Goal: Obtain resource: Download file/media

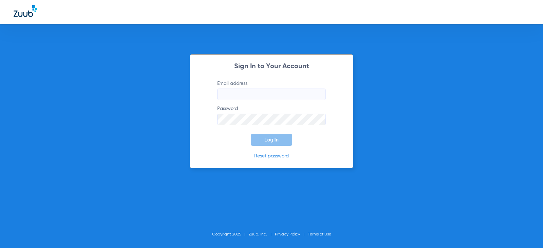
click at [274, 93] on input "Email address" at bounding box center [271, 95] width 109 height 12
type input "[EMAIL_ADDRESS][DOMAIN_NAME]"
click at [251, 134] on button "Log In" at bounding box center [271, 140] width 41 height 12
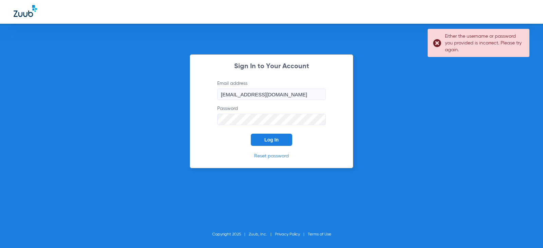
click at [251, 134] on button "Log In" at bounding box center [271, 140] width 41 height 12
click at [199, 119] on div "Sign In to Your Account Email address [EMAIL_ADDRESS][DOMAIN_NAME] Password Log…" at bounding box center [272, 111] width 164 height 114
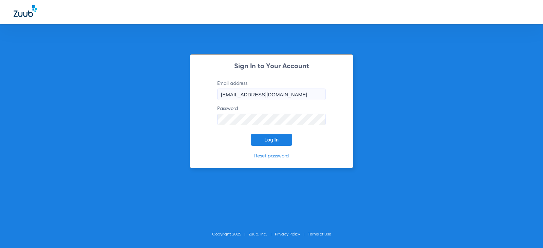
click at [251, 134] on button "Log In" at bounding box center [271, 140] width 41 height 12
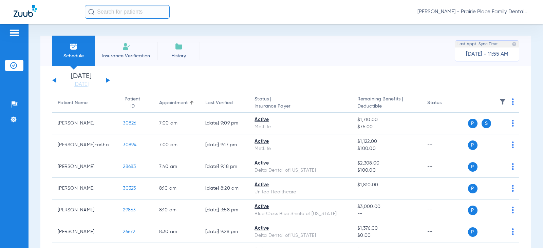
click at [108, 81] on div "Monday 06-30-2025 Tuesday 07-01-2025 Wednesday 07-02-2025 Thursday 07-03-2025 F…" at bounding box center [81, 80] width 58 height 15
click at [108, 80] on button at bounding box center [108, 80] width 4 height 5
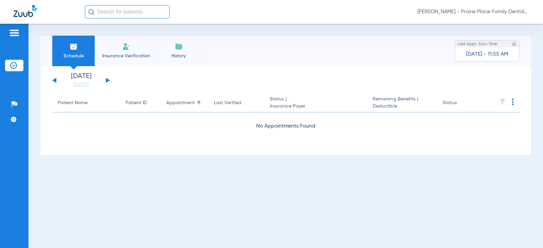
click at [108, 80] on button at bounding box center [108, 80] width 4 height 5
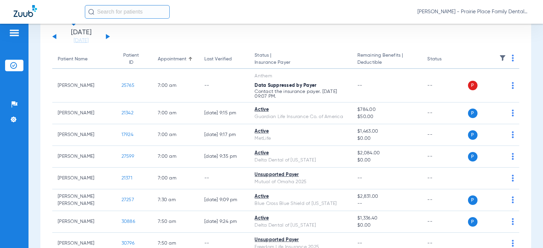
scroll to position [21, 0]
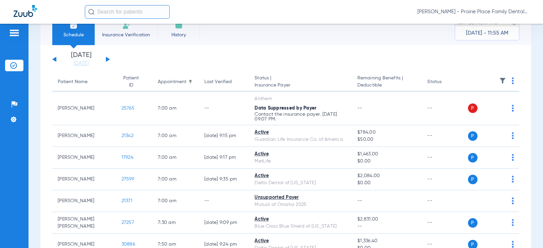
click at [57, 59] on div "Monday 06-30-2025 Tuesday 07-01-2025 Wednesday 07-02-2025 Thursday 07-03-2025 F…" at bounding box center [81, 59] width 58 height 15
click at [53, 60] on div "Monday 06-30-2025 Tuesday 07-01-2025 Wednesday 07-02-2025 Thursday 07-03-2025 F…" at bounding box center [81, 59] width 58 height 15
click at [55, 60] on button at bounding box center [54, 59] width 4 height 5
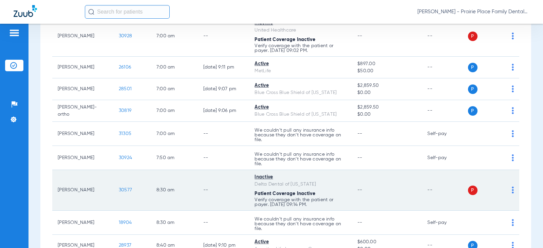
scroll to position [102, 0]
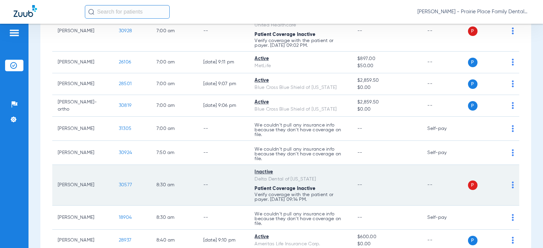
click at [121, 184] on span "30577" at bounding box center [125, 185] width 13 height 5
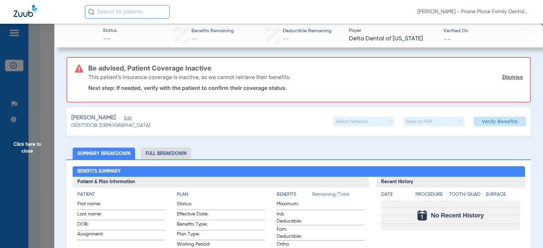
click at [28, 146] on span "Click here to close" at bounding box center [27, 148] width 54 height 248
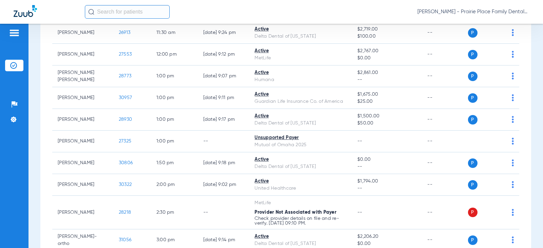
scroll to position [611, 0]
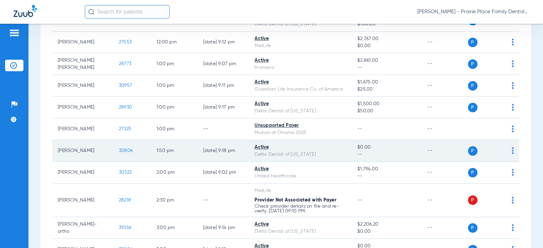
click at [123, 152] on span "30806" at bounding box center [126, 150] width 14 height 5
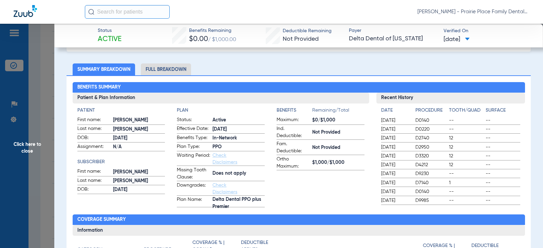
scroll to position [0, 0]
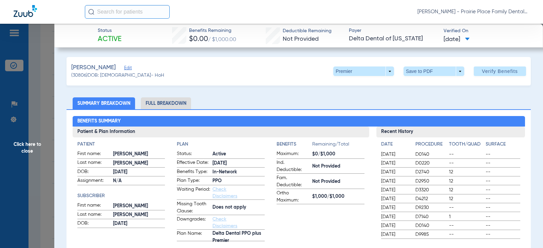
click at [163, 104] on li "Full Breakdown" at bounding box center [166, 103] width 50 height 12
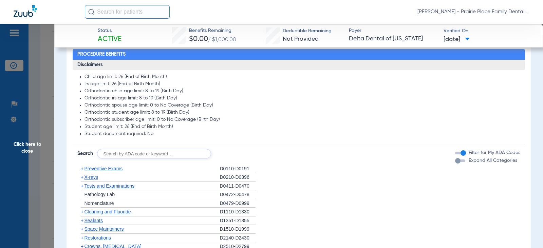
scroll to position [509, 0]
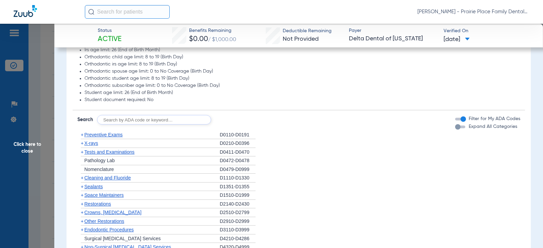
click at [459, 128] on div "button" at bounding box center [460, 127] width 10 height 3
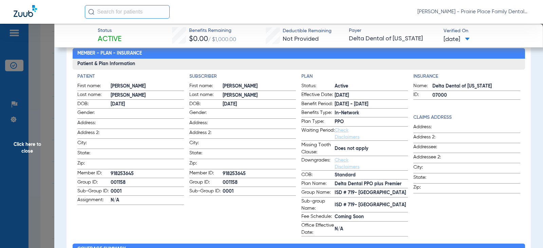
scroll to position [0, 0]
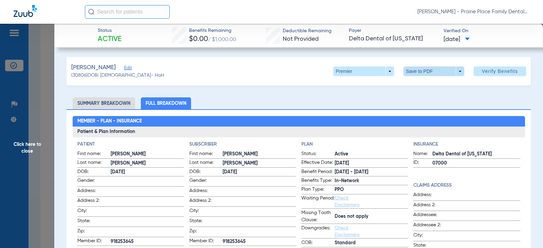
click at [457, 72] on span at bounding box center [434, 72] width 61 height 10
click at [435, 86] on span "Save to PDF" at bounding box center [431, 85] width 27 height 5
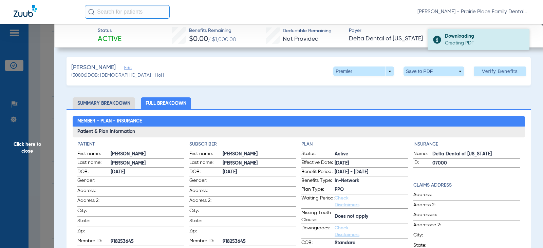
click at [470, 38] on div "Downloading" at bounding box center [484, 36] width 78 height 7
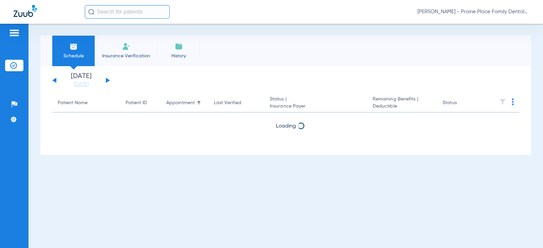
click at [108, 80] on button at bounding box center [108, 80] width 4 height 5
click at [107, 82] on button at bounding box center [108, 80] width 4 height 5
click at [107, 81] on button at bounding box center [108, 80] width 4 height 5
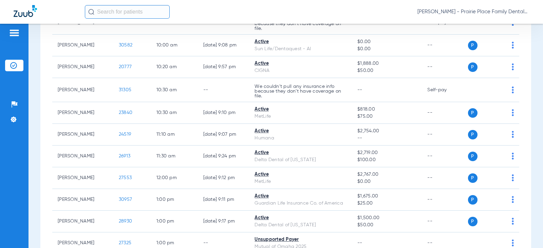
scroll to position [509, 0]
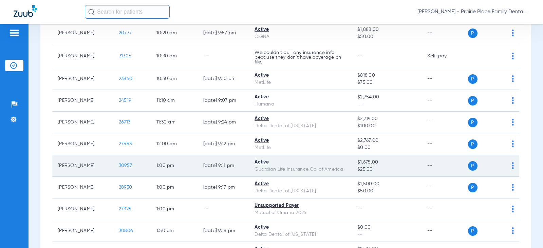
click at [123, 167] on span "30957" at bounding box center [125, 165] width 13 height 5
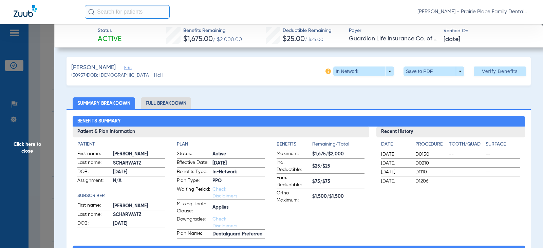
click at [182, 103] on li "Full Breakdown" at bounding box center [166, 103] width 50 height 12
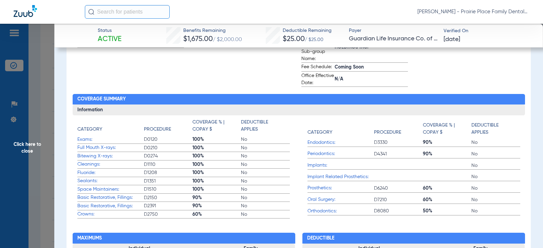
scroll to position [238, 0]
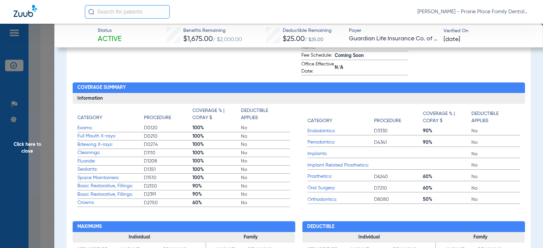
click at [23, 143] on span "Click here to close" at bounding box center [27, 148] width 54 height 248
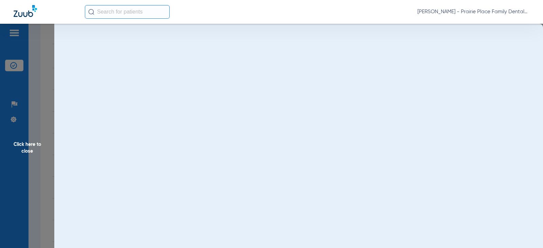
scroll to position [0, 0]
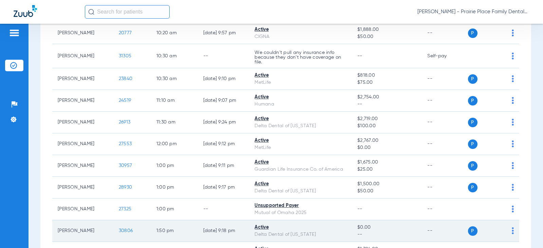
click at [127, 231] on td "30806" at bounding box center [132, 231] width 38 height 22
click at [123, 231] on span "30806" at bounding box center [126, 231] width 14 height 5
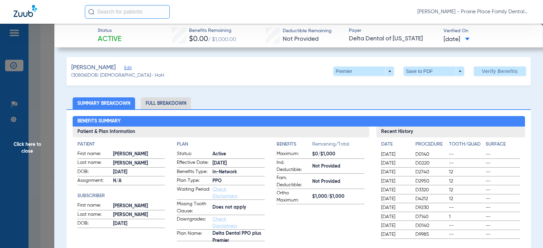
click at [24, 148] on span "Click here to close" at bounding box center [27, 148] width 54 height 248
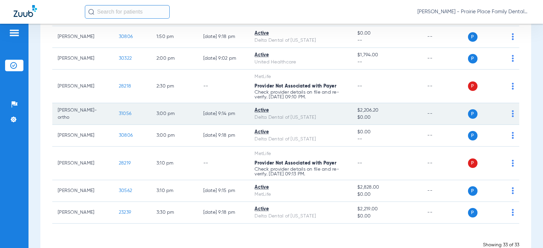
scroll to position [713, 0]
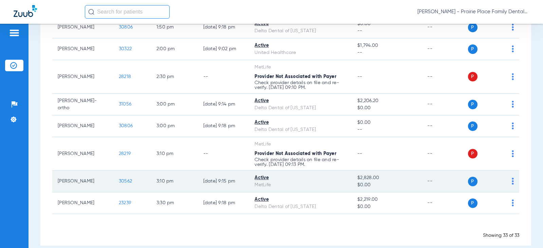
click at [119, 181] on span "30562" at bounding box center [125, 181] width 13 height 5
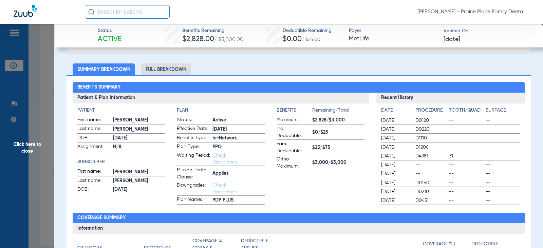
scroll to position [0, 0]
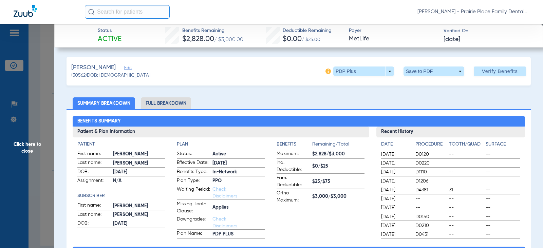
click at [170, 102] on li "Full Breakdown" at bounding box center [166, 103] width 50 height 12
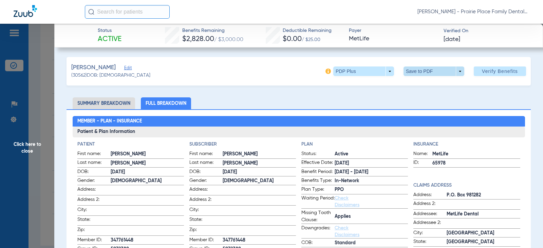
click at [455, 71] on span at bounding box center [434, 72] width 61 height 10
click at [434, 87] on span "Save to PDF" at bounding box center [431, 85] width 27 height 5
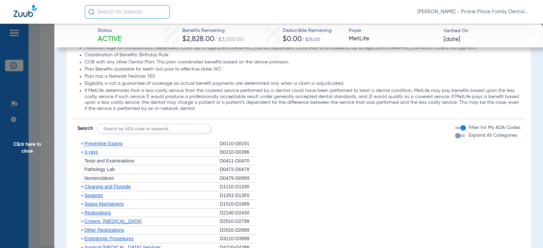
scroll to position [951, 0]
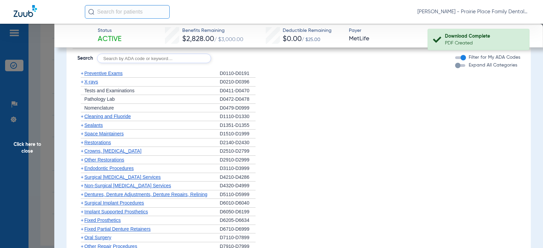
click at [458, 67] on div "button" at bounding box center [460, 65] width 10 height 3
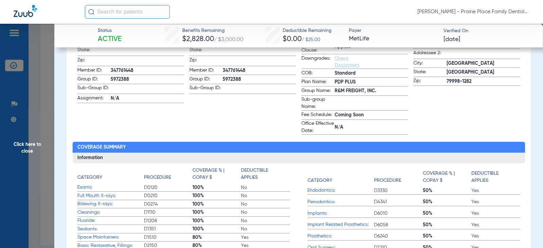
scroll to position [0, 0]
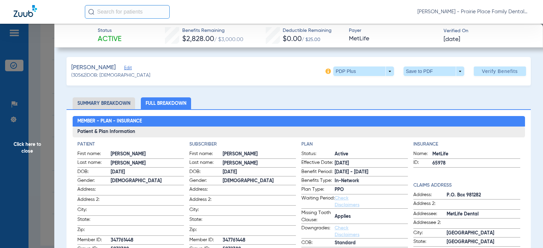
click at [455, 74] on span at bounding box center [434, 72] width 61 height 10
click at [427, 83] on span "Save to PDF" at bounding box center [431, 85] width 27 height 5
click at [26, 146] on span "Click here to close" at bounding box center [27, 148] width 54 height 248
